Goal: Navigation & Orientation: Find specific page/section

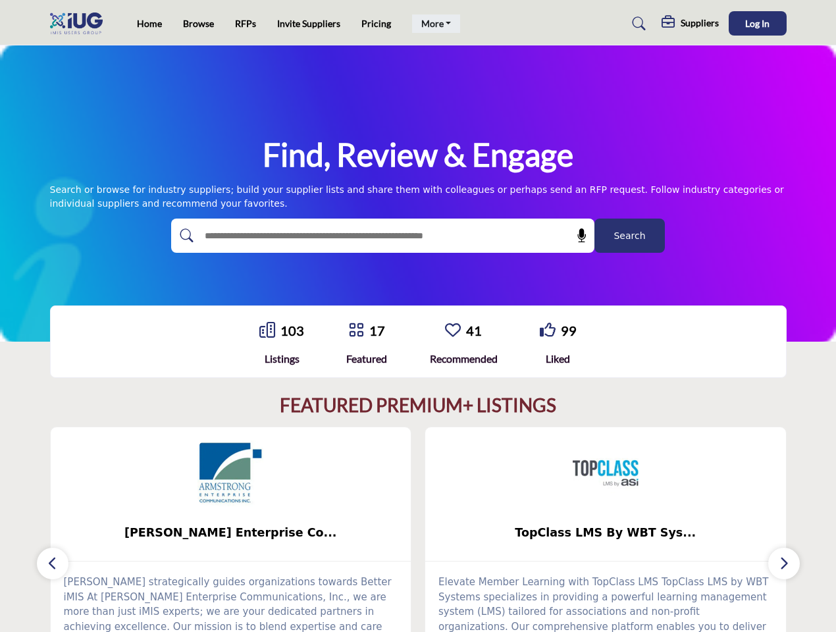
click at [434, 24] on link "More" at bounding box center [436, 23] width 49 height 18
click at [757, 23] on span "Log In" at bounding box center [757, 23] width 24 height 11
click at [577, 236] on icon at bounding box center [581, 235] width 13 height 13
click at [418, 529] on div "TopClass LMS By WBT Sys... ... View More 0" at bounding box center [606, 556] width 376 height 261
type input "**********"
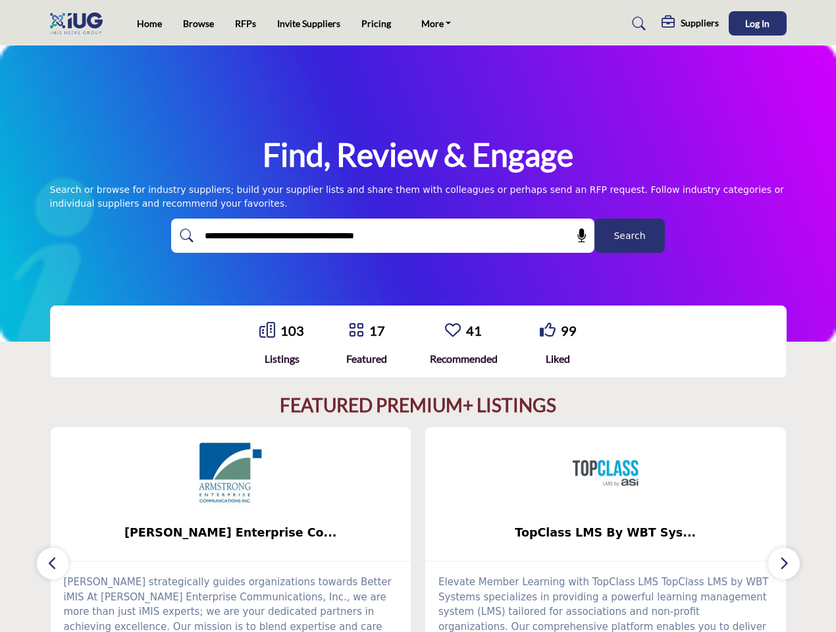
click at [231, 532] on span "[PERSON_NAME] Enterprise Co..." at bounding box center [230, 532] width 321 height 17
click at [605, 532] on span "TopClass LMS By WBT Sys..." at bounding box center [605, 532] width 321 height 17
click at [53, 563] on icon "button" at bounding box center [52, 563] width 11 height 16
click at [784, 563] on icon "button" at bounding box center [783, 563] width 11 height 16
